Goal: Transaction & Acquisition: Purchase product/service

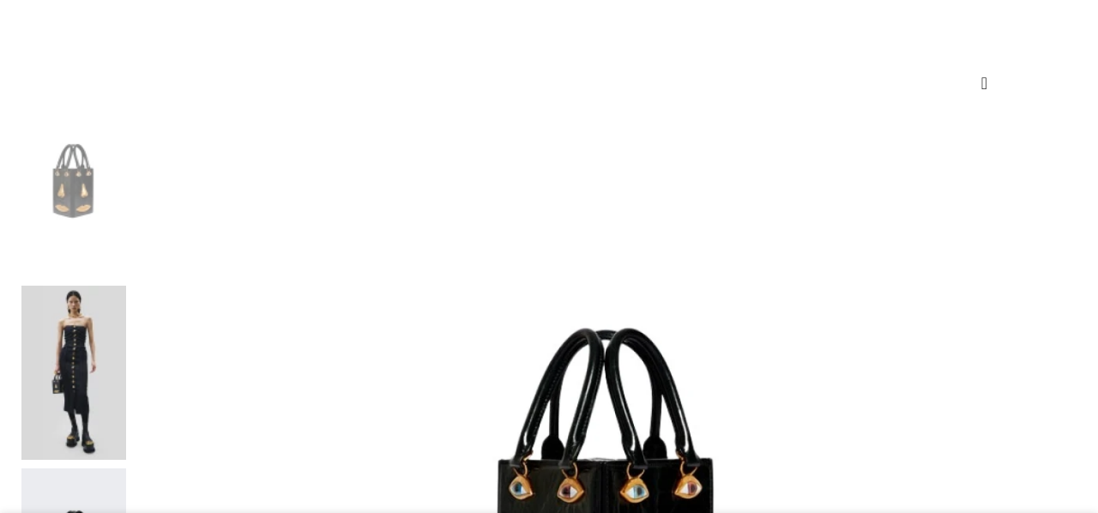
scroll to position [205, 0]
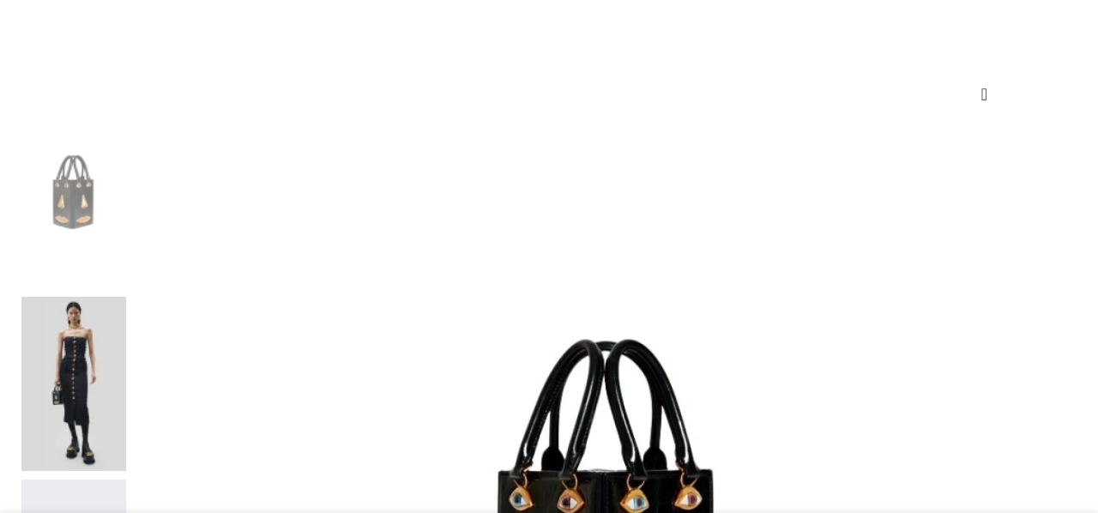
drag, startPoint x: 910, startPoint y: 100, endPoint x: 734, endPoint y: 63, distance: 179.1
copy h1 "Anatomy Jewelery Triple Bag"
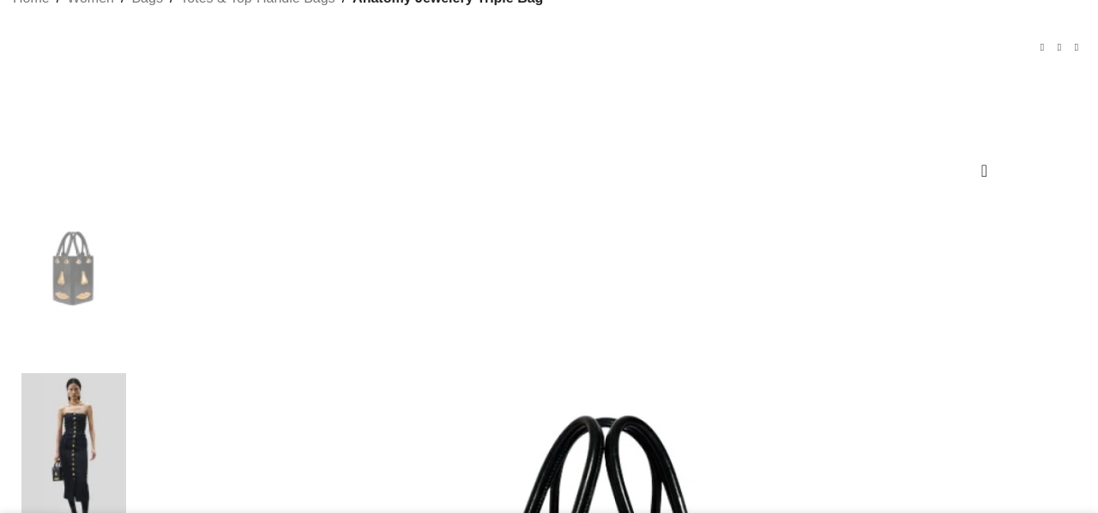
drag, startPoint x: 819, startPoint y: 233, endPoint x: 809, endPoint y: 224, distance: 13.4
drag, startPoint x: 824, startPoint y: 218, endPoint x: 728, endPoint y: 209, distance: 96.5
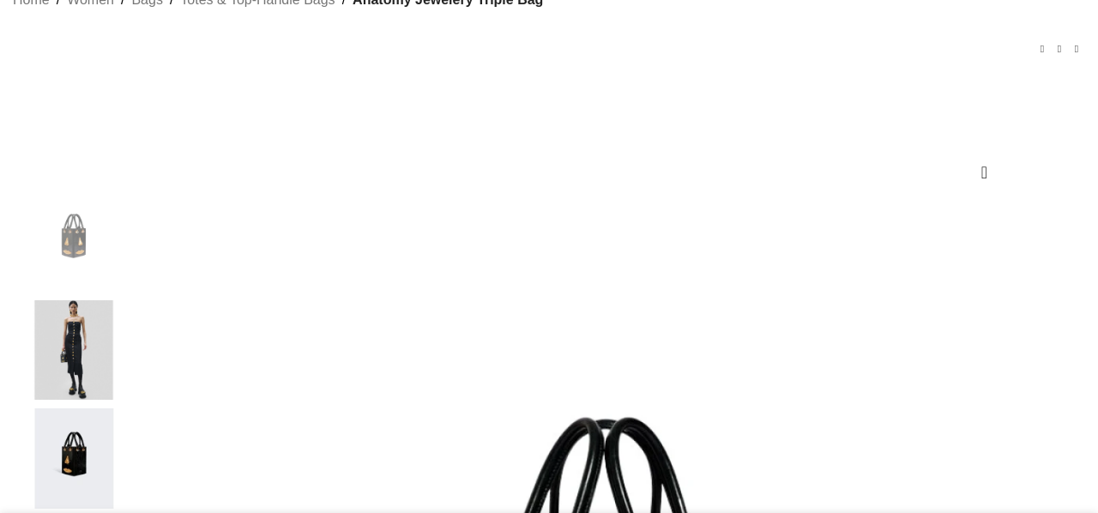
copy bdi "$ 10,438"
